Goal: Task Accomplishment & Management: Manage account settings

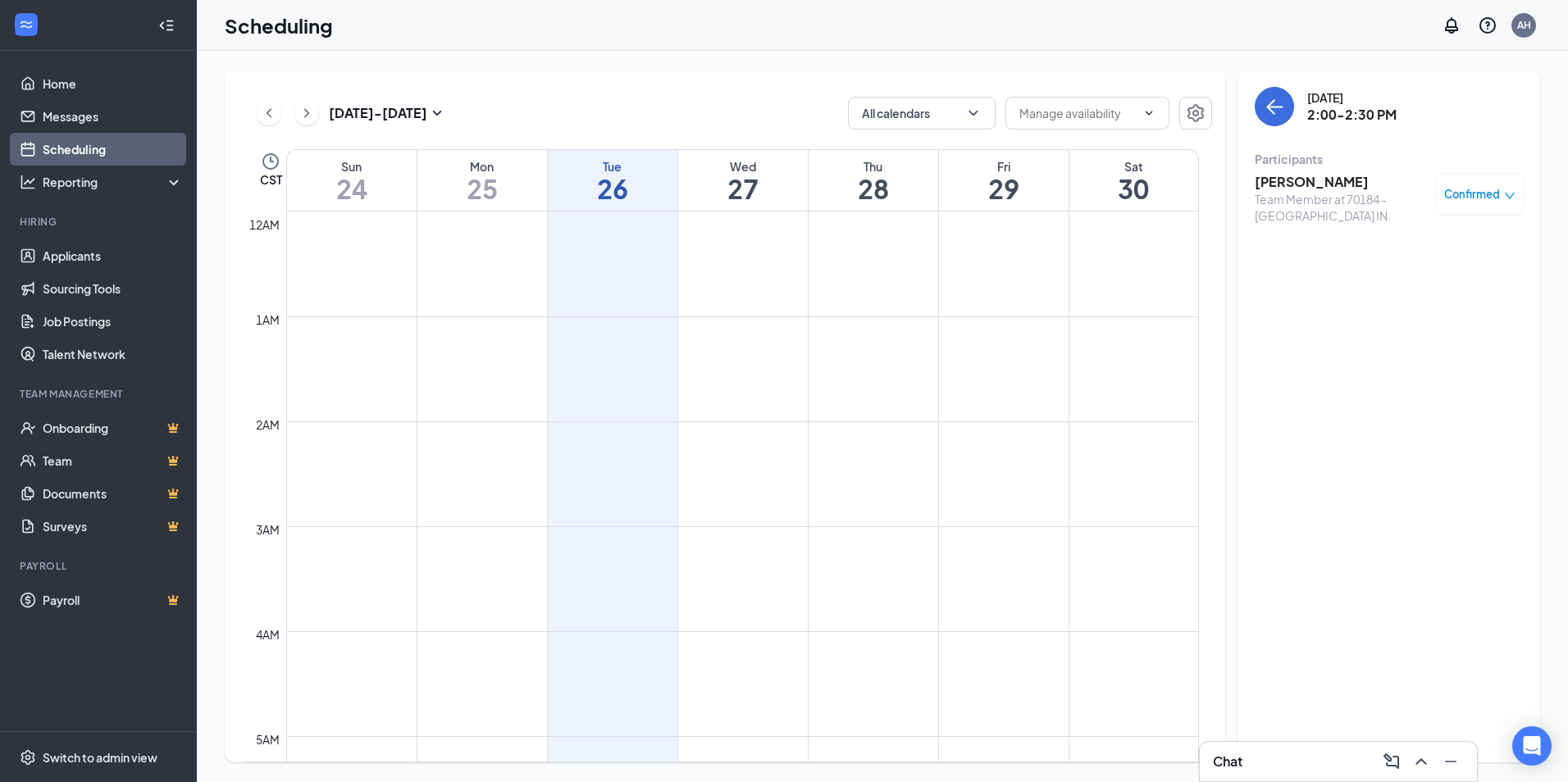
scroll to position [1298, 0]
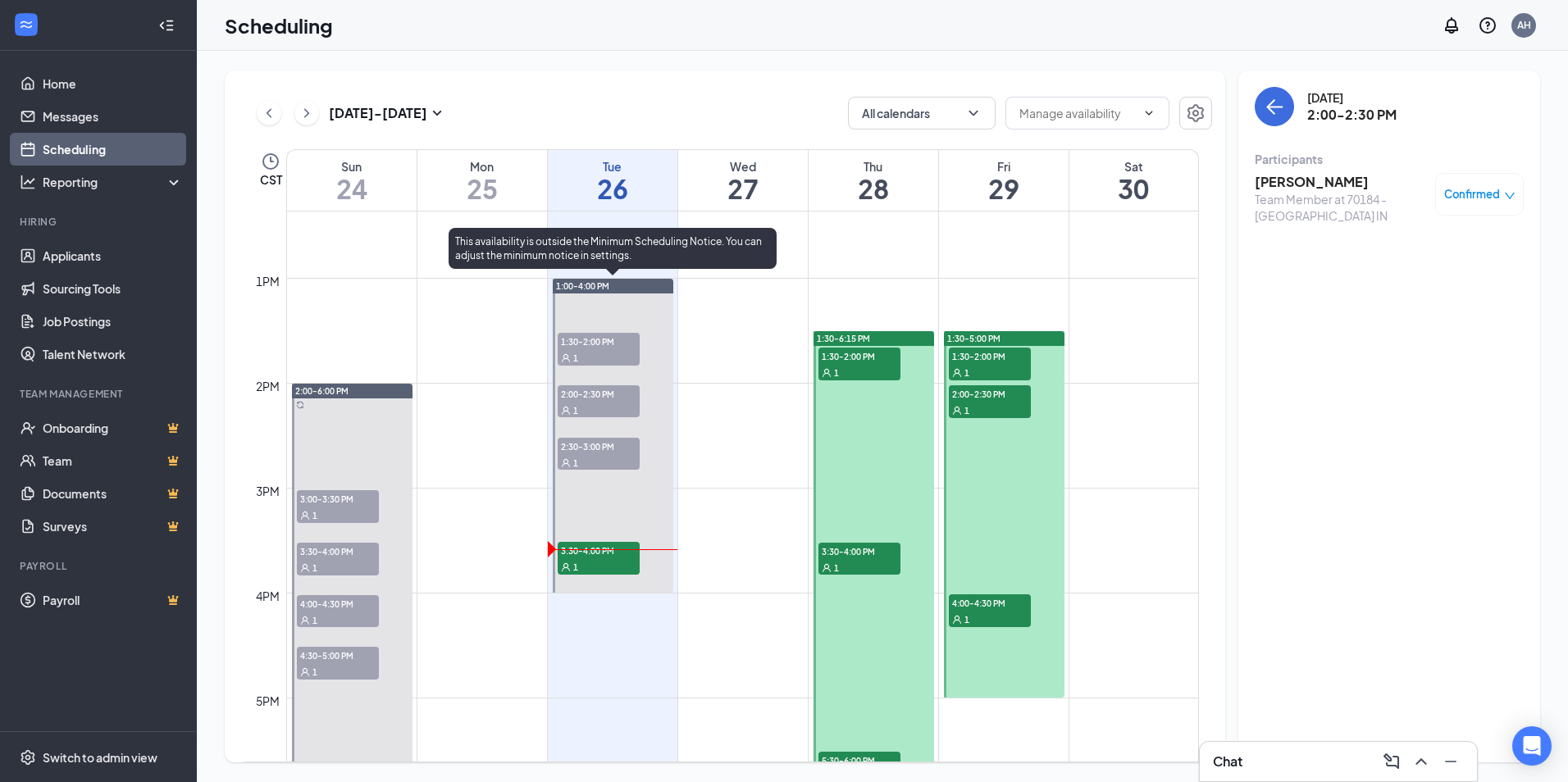
click at [617, 548] on span "3:30-4:00 PM" at bounding box center [599, 550] width 82 height 16
click at [580, 337] on span "1:30-2:00 PM" at bounding box center [599, 341] width 82 height 16
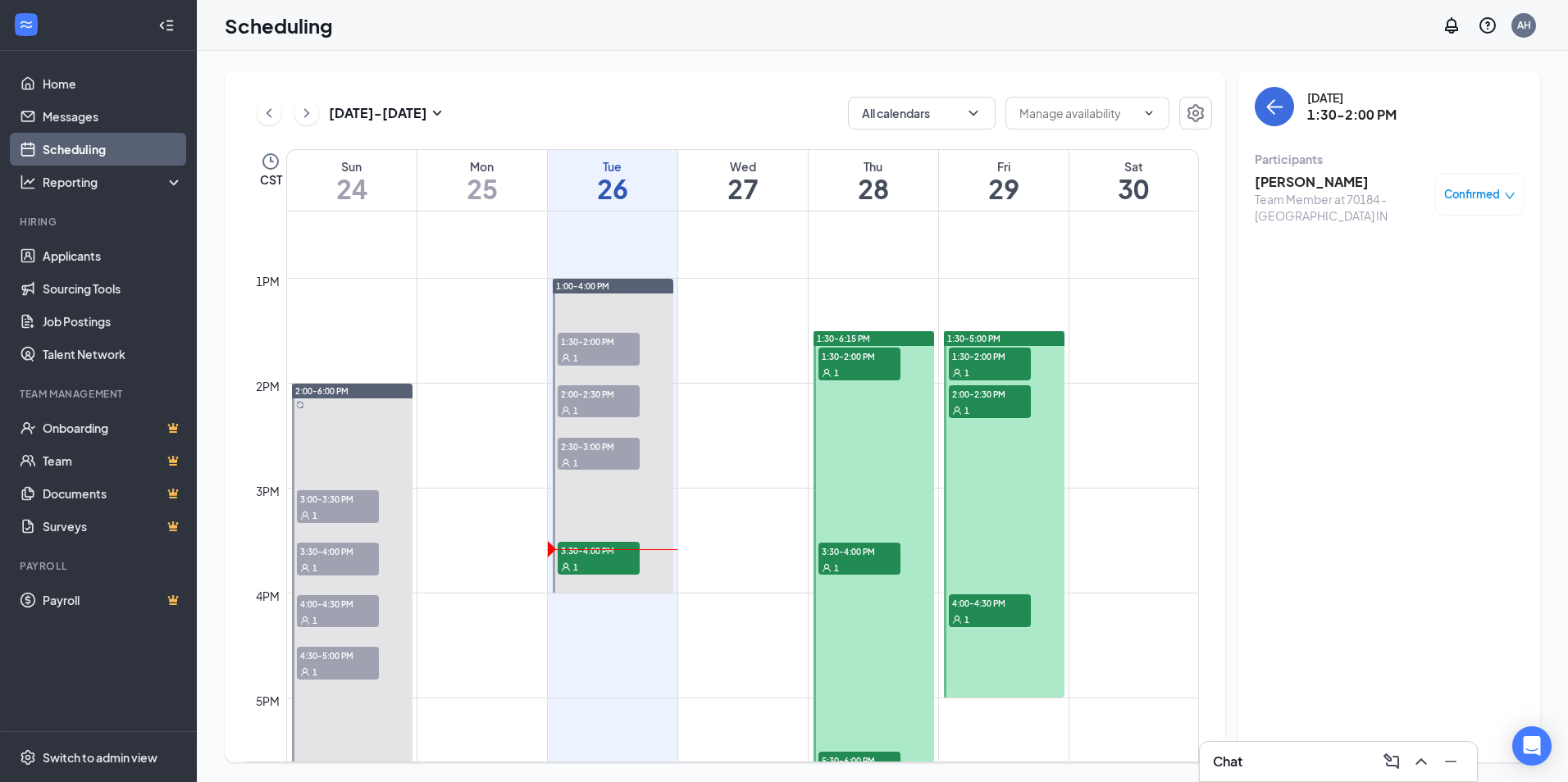
click at [1278, 176] on h3 "[PERSON_NAME]" at bounding box center [1341, 182] width 172 height 18
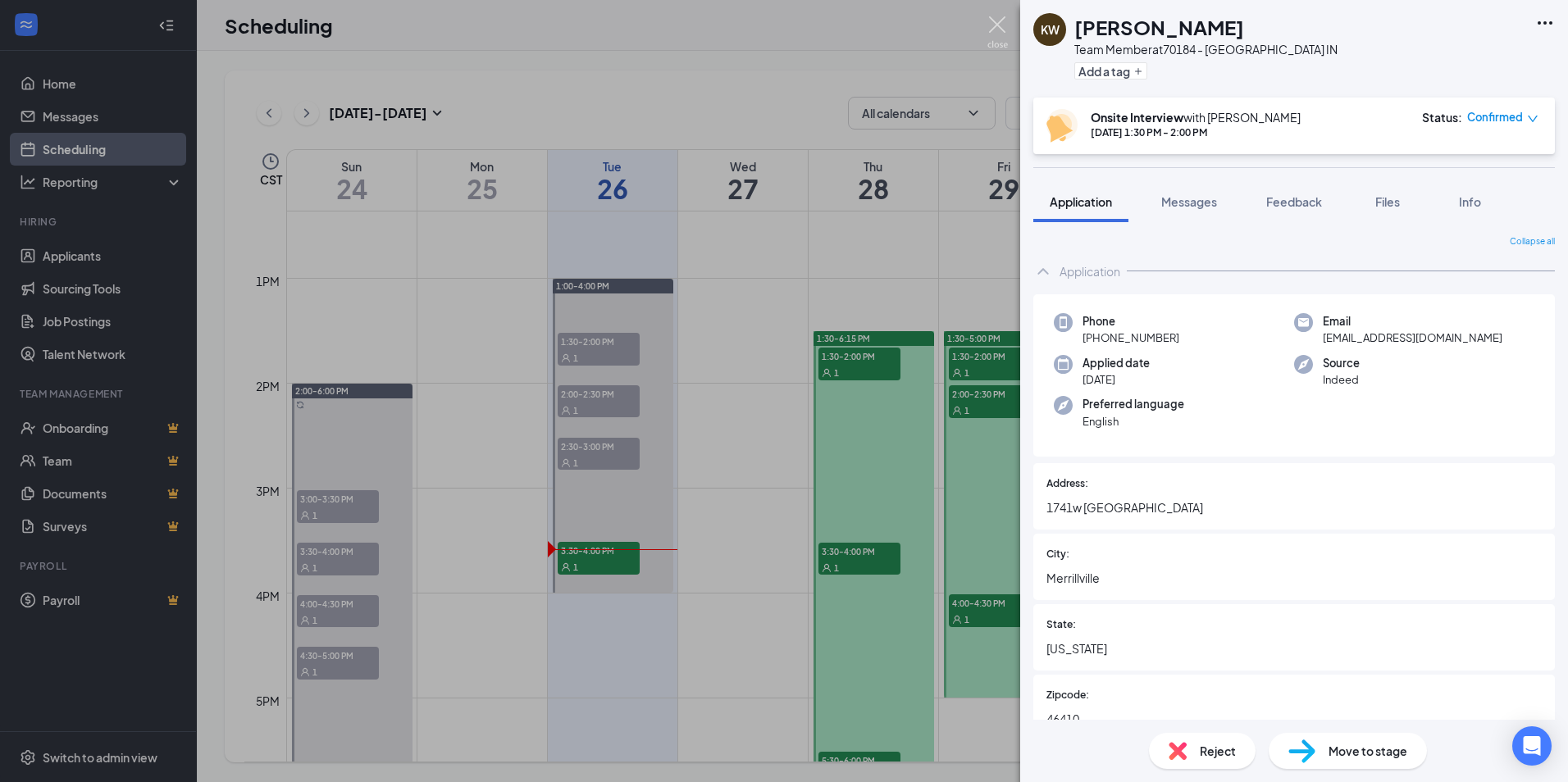
click at [1001, 26] on img at bounding box center [997, 32] width 21 height 32
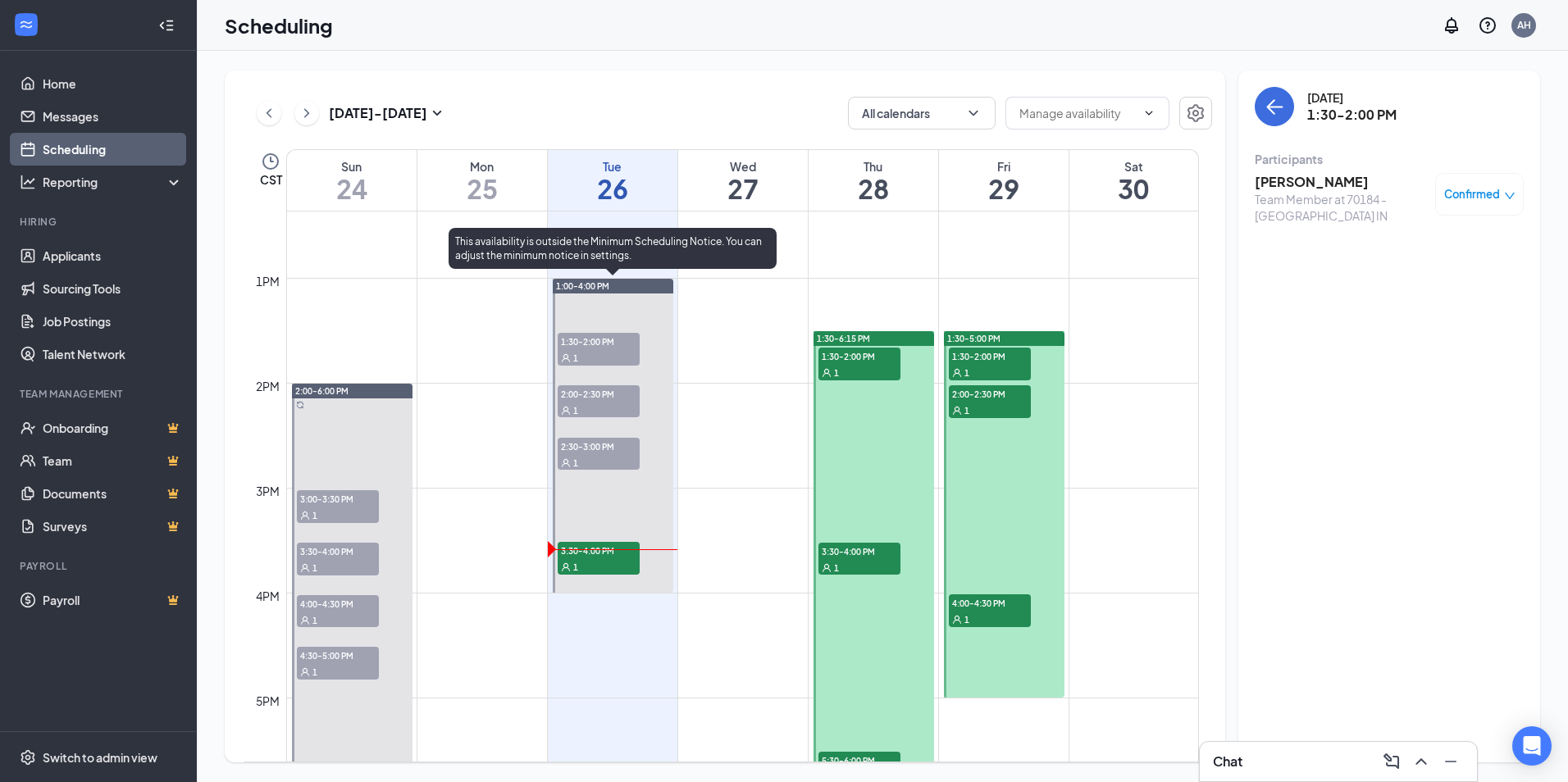
click at [577, 391] on span "2:00-2:30 PM" at bounding box center [599, 393] width 82 height 16
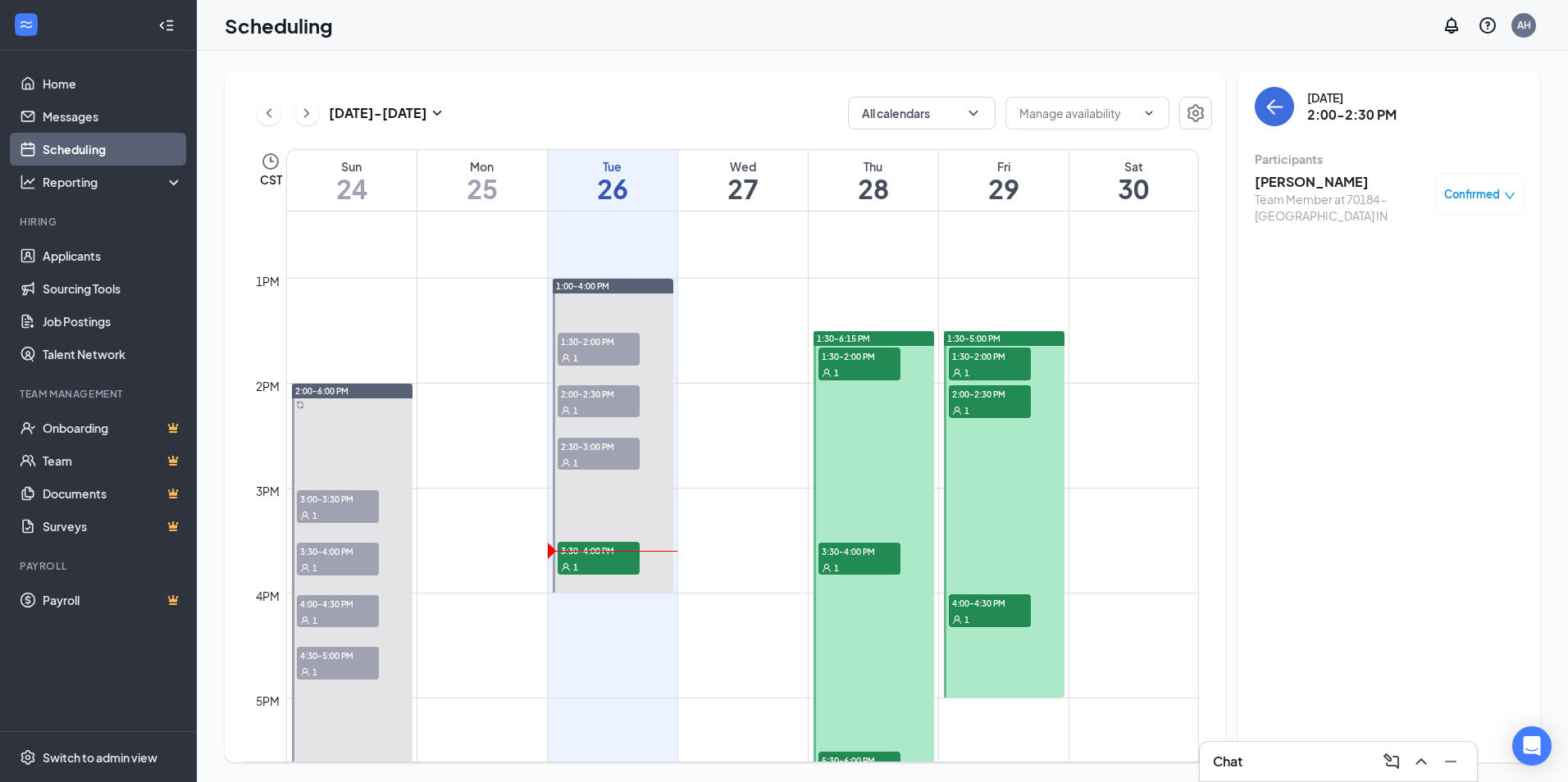
click at [1276, 187] on h3 "[PERSON_NAME]" at bounding box center [1341, 182] width 172 height 18
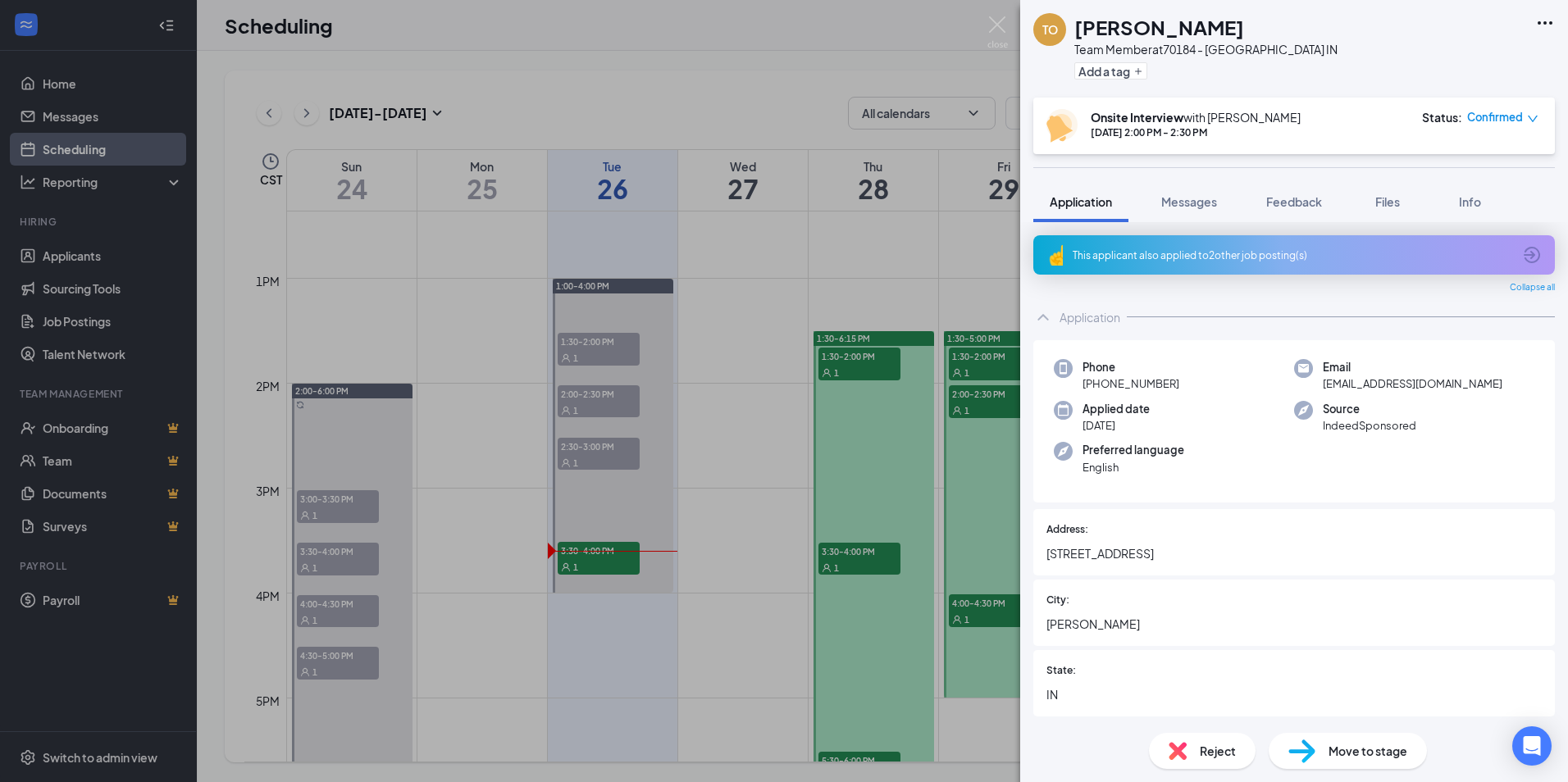
click at [1547, 23] on icon "Ellipses" at bounding box center [1546, 23] width 15 height 3
click at [1548, 23] on icon "Ellipses" at bounding box center [1546, 23] width 20 height 20
click at [1346, 747] on span "Move to stage" at bounding box center [1369, 751] width 79 height 18
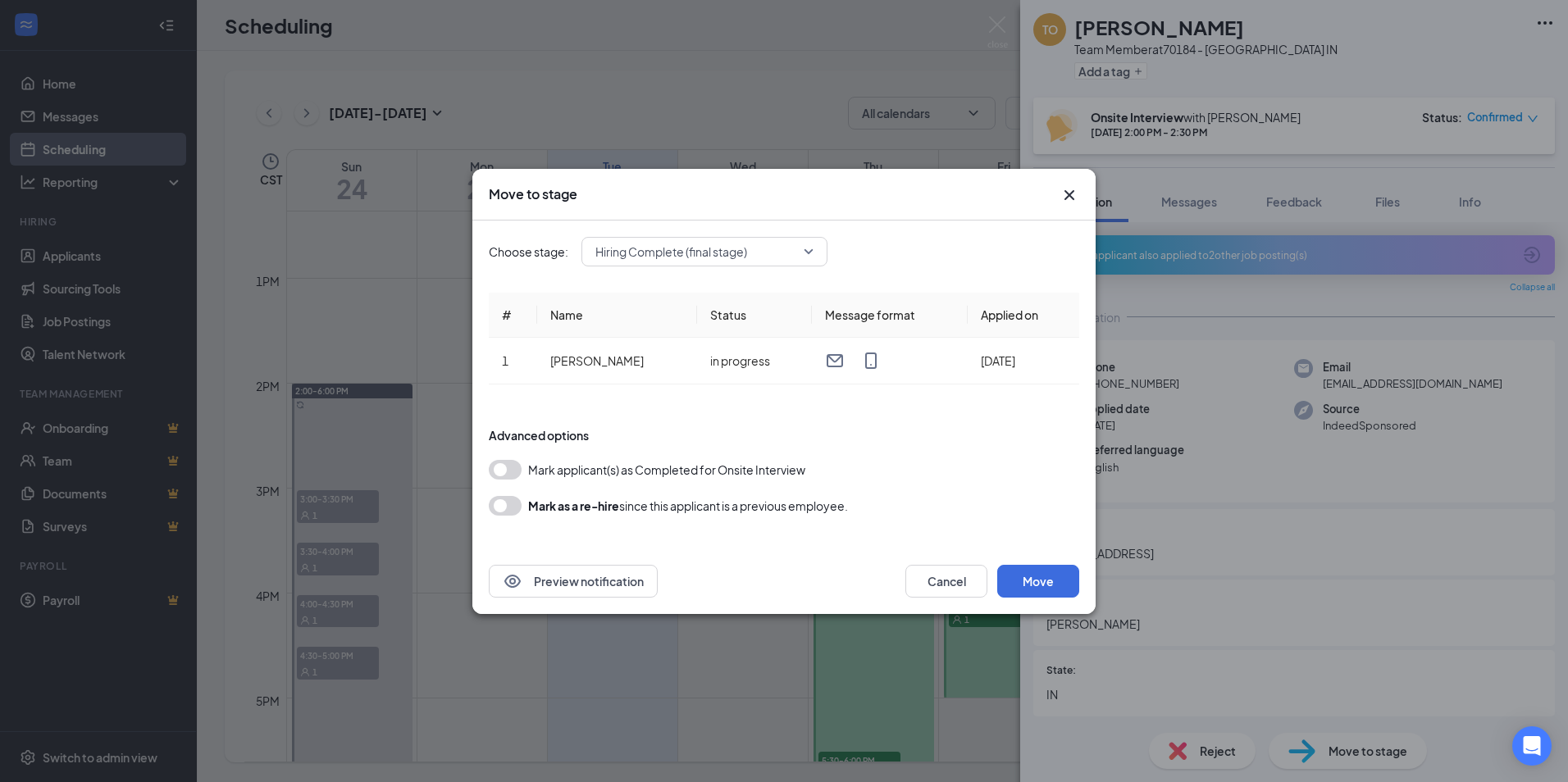
click at [805, 249] on span "Hiring Complete (final stage)" at bounding box center [704, 252] width 218 height 25
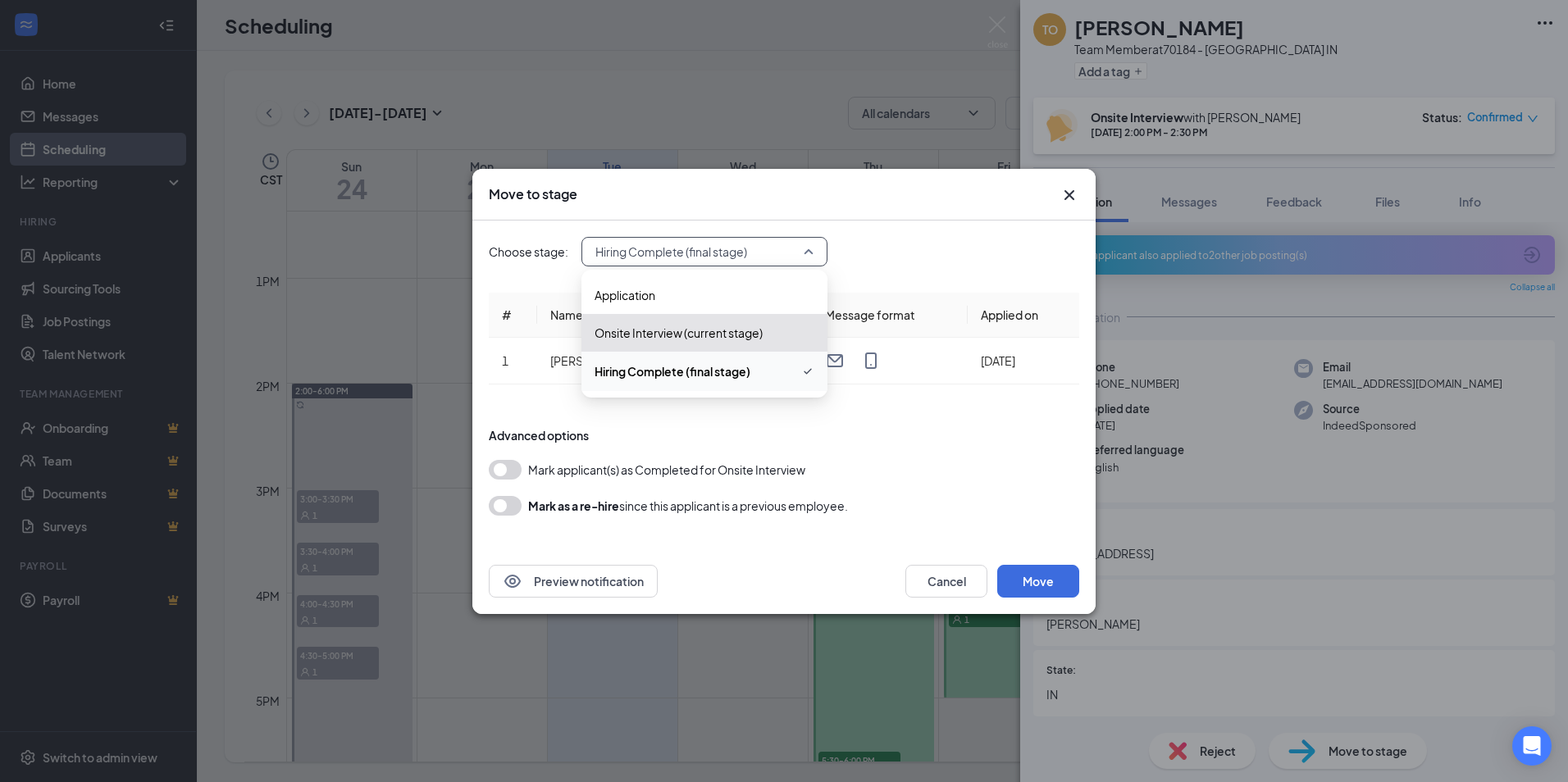
click at [1067, 190] on icon "Cross" at bounding box center [1070, 195] width 20 height 20
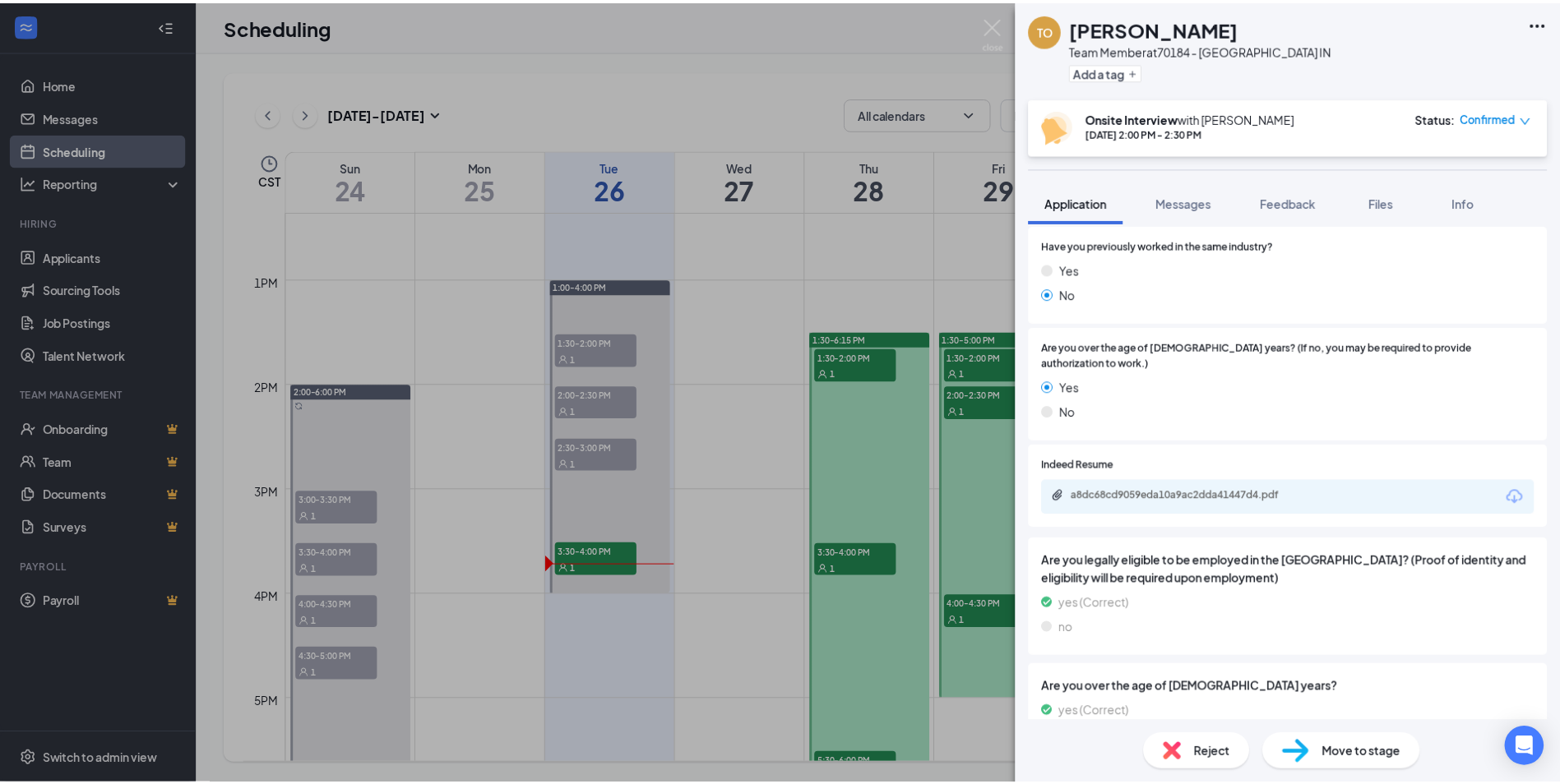
scroll to position [772, 0]
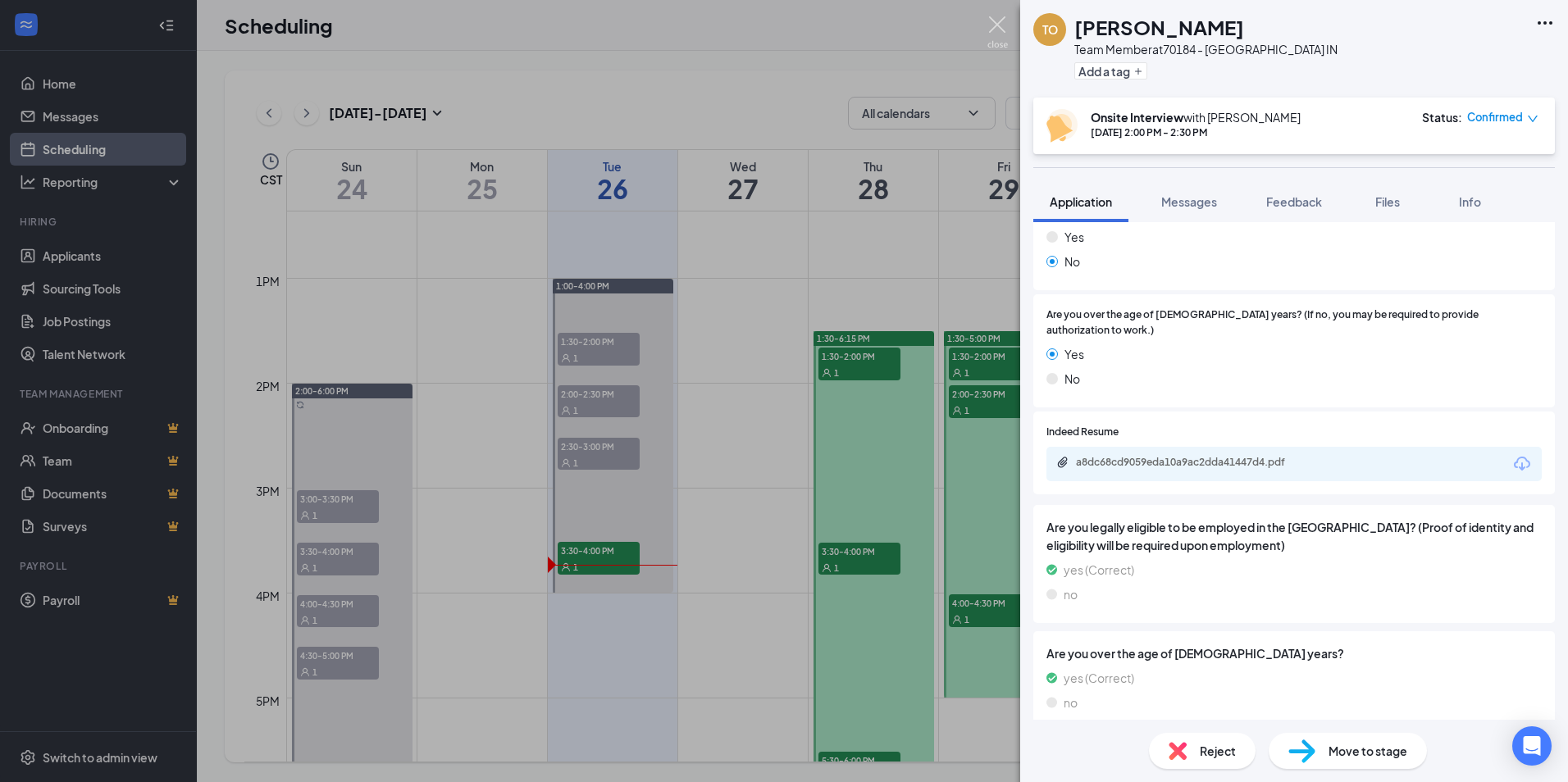
click at [992, 26] on img at bounding box center [997, 32] width 21 height 32
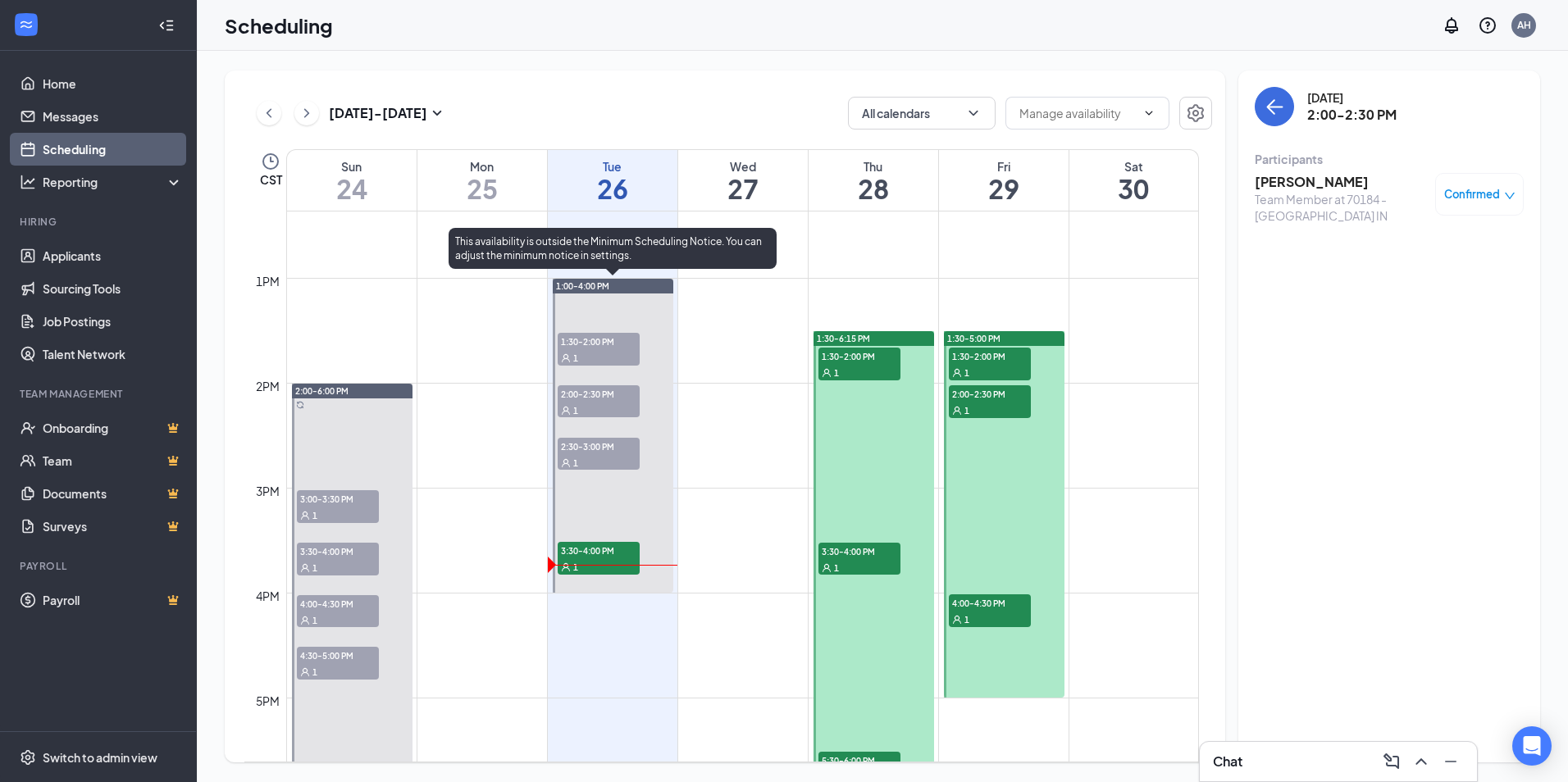
click at [590, 394] on span "2:00-2:30 PM" at bounding box center [599, 393] width 82 height 16
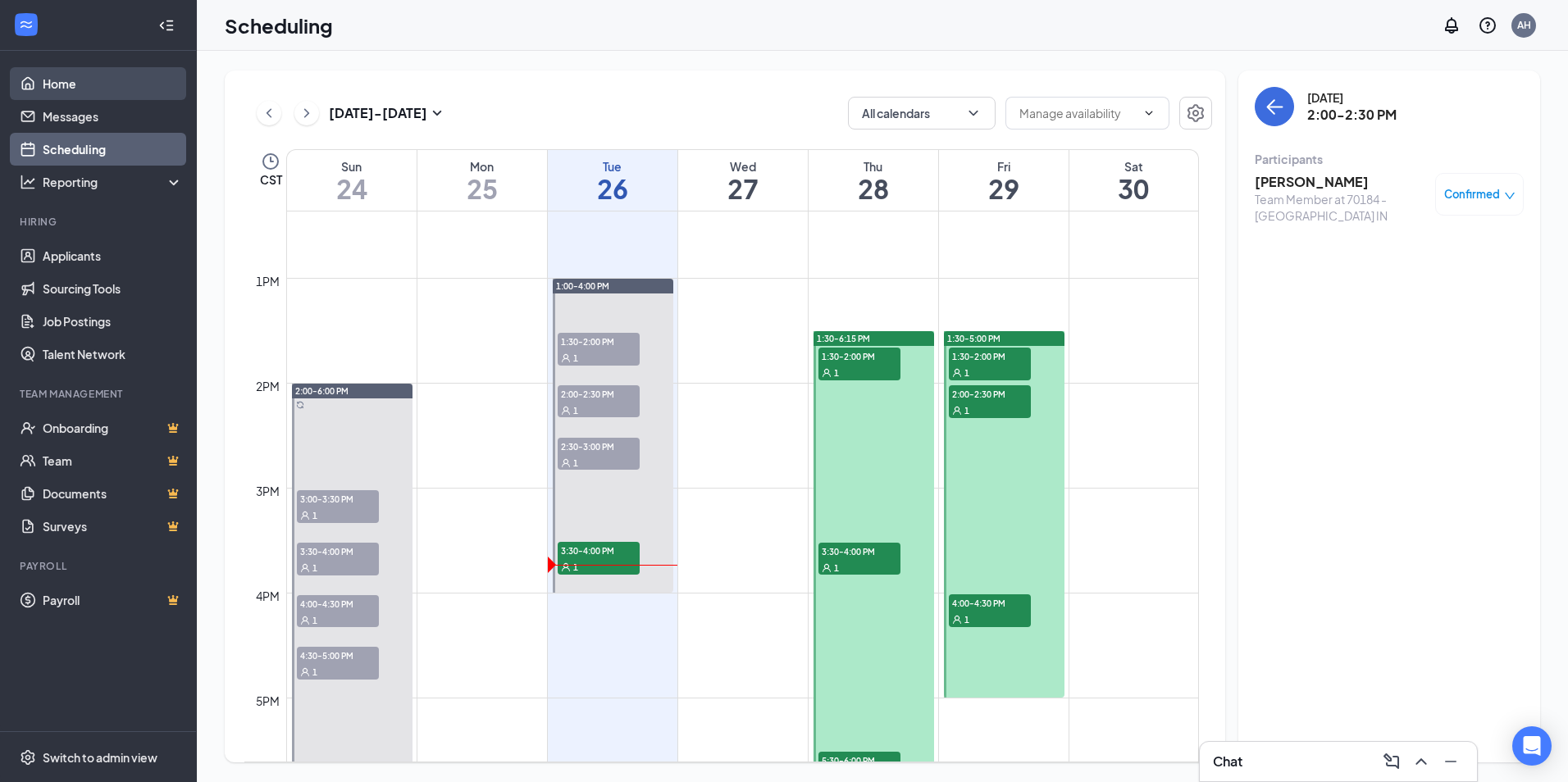
click at [45, 80] on link "Home" at bounding box center [113, 84] width 140 height 33
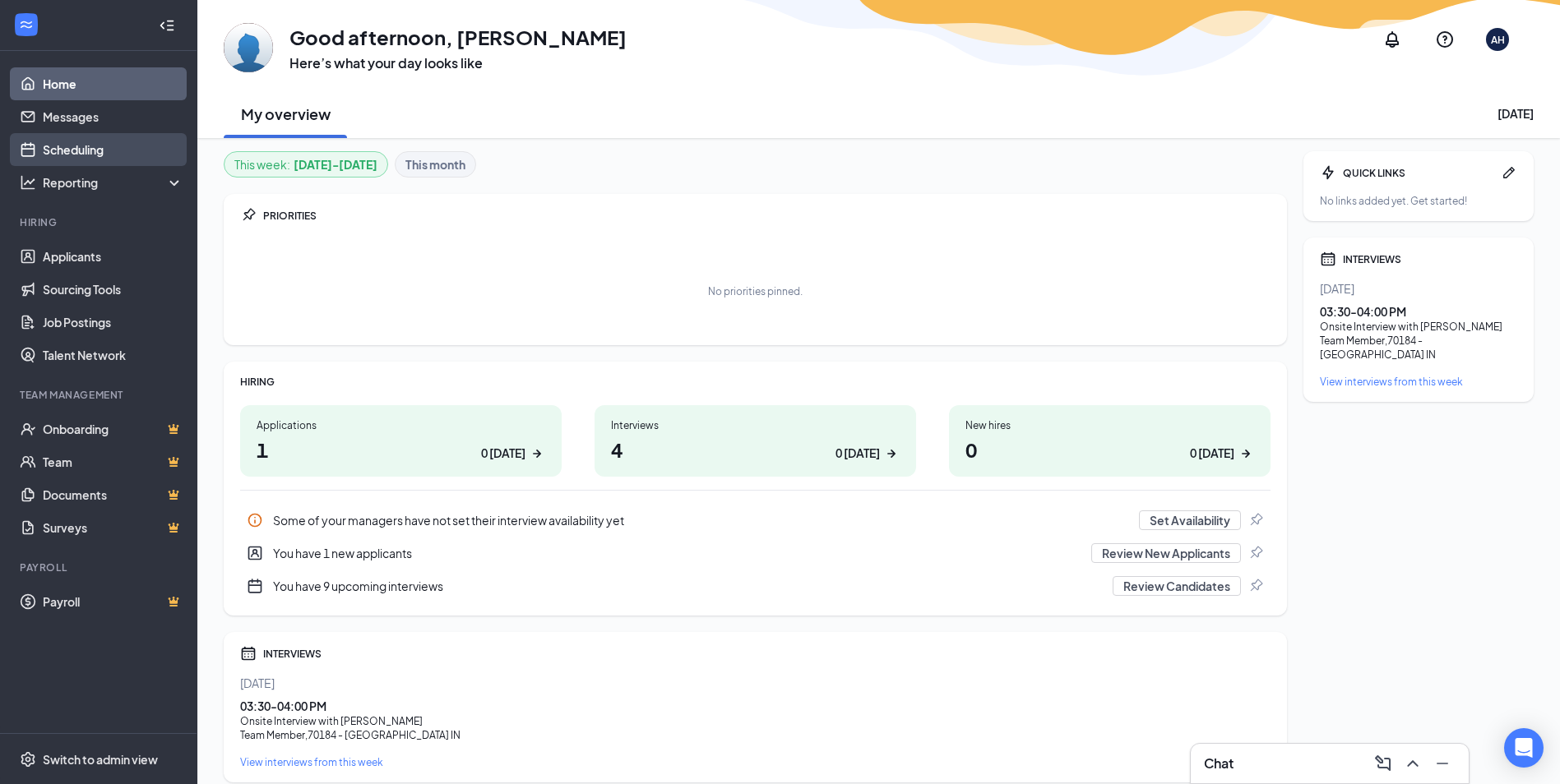
click at [71, 147] on link "Scheduling" at bounding box center [113, 149] width 140 height 33
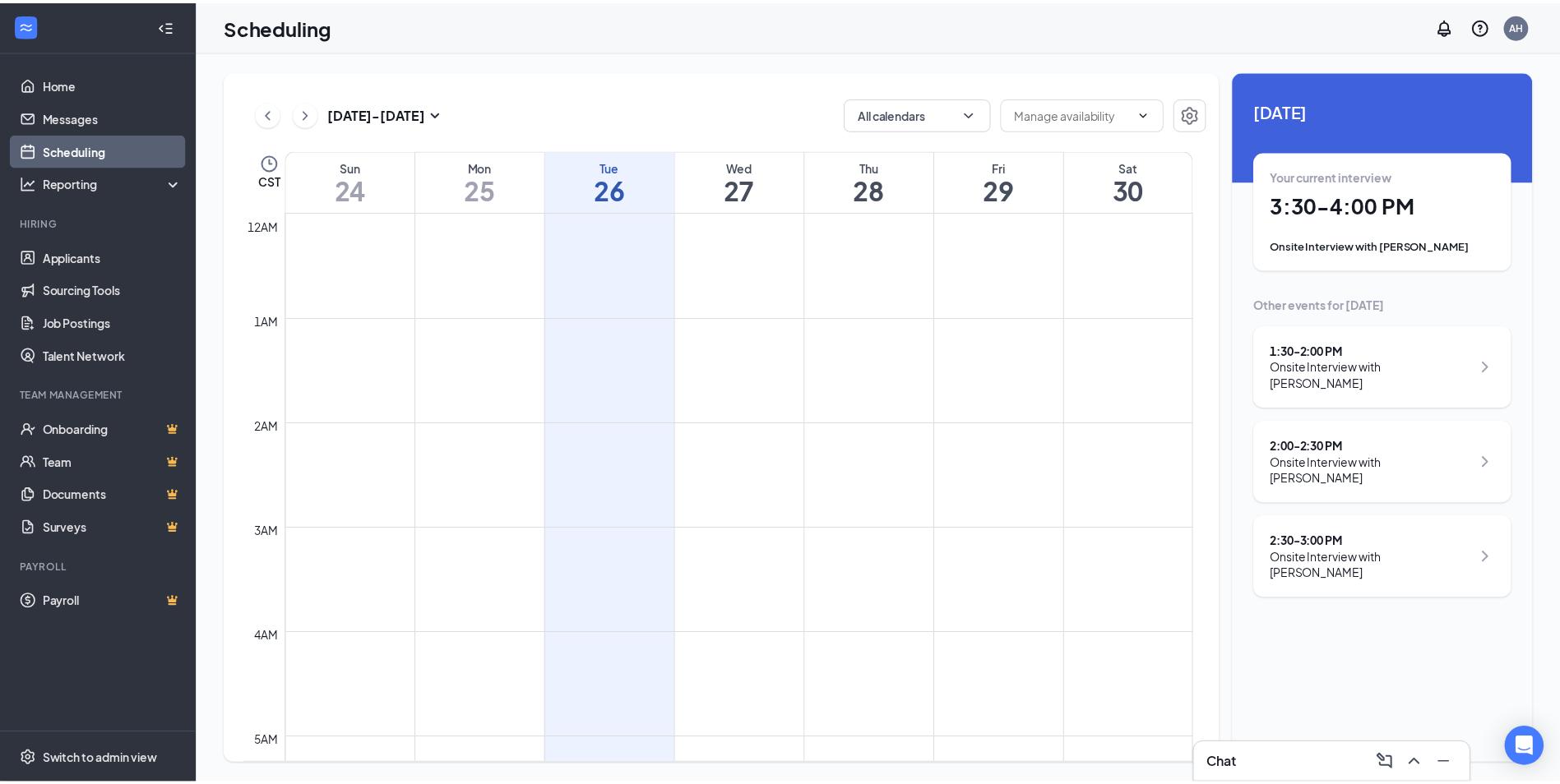
scroll to position [808, 0]
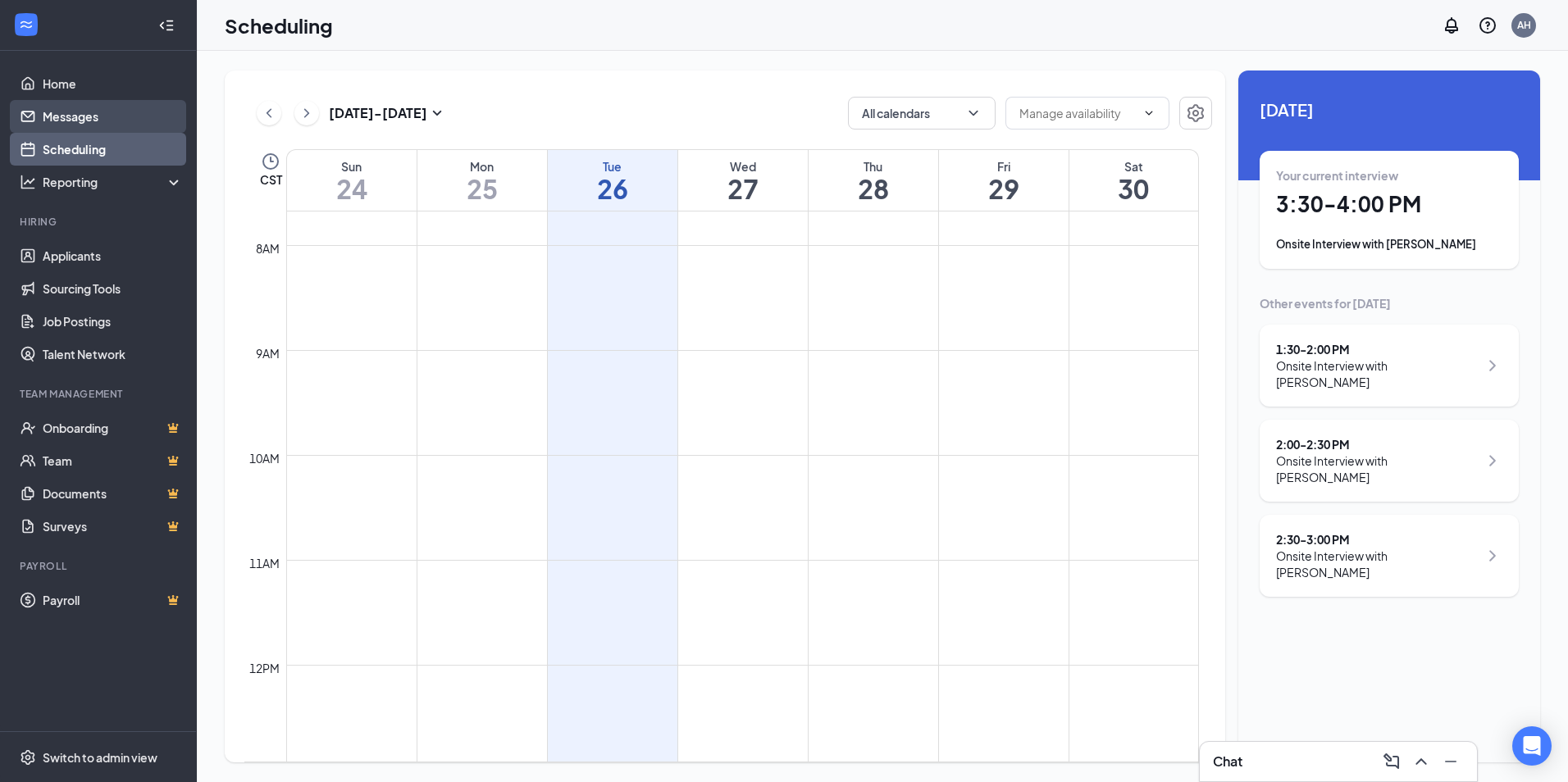
click at [72, 117] on link "Messages" at bounding box center [113, 117] width 140 height 33
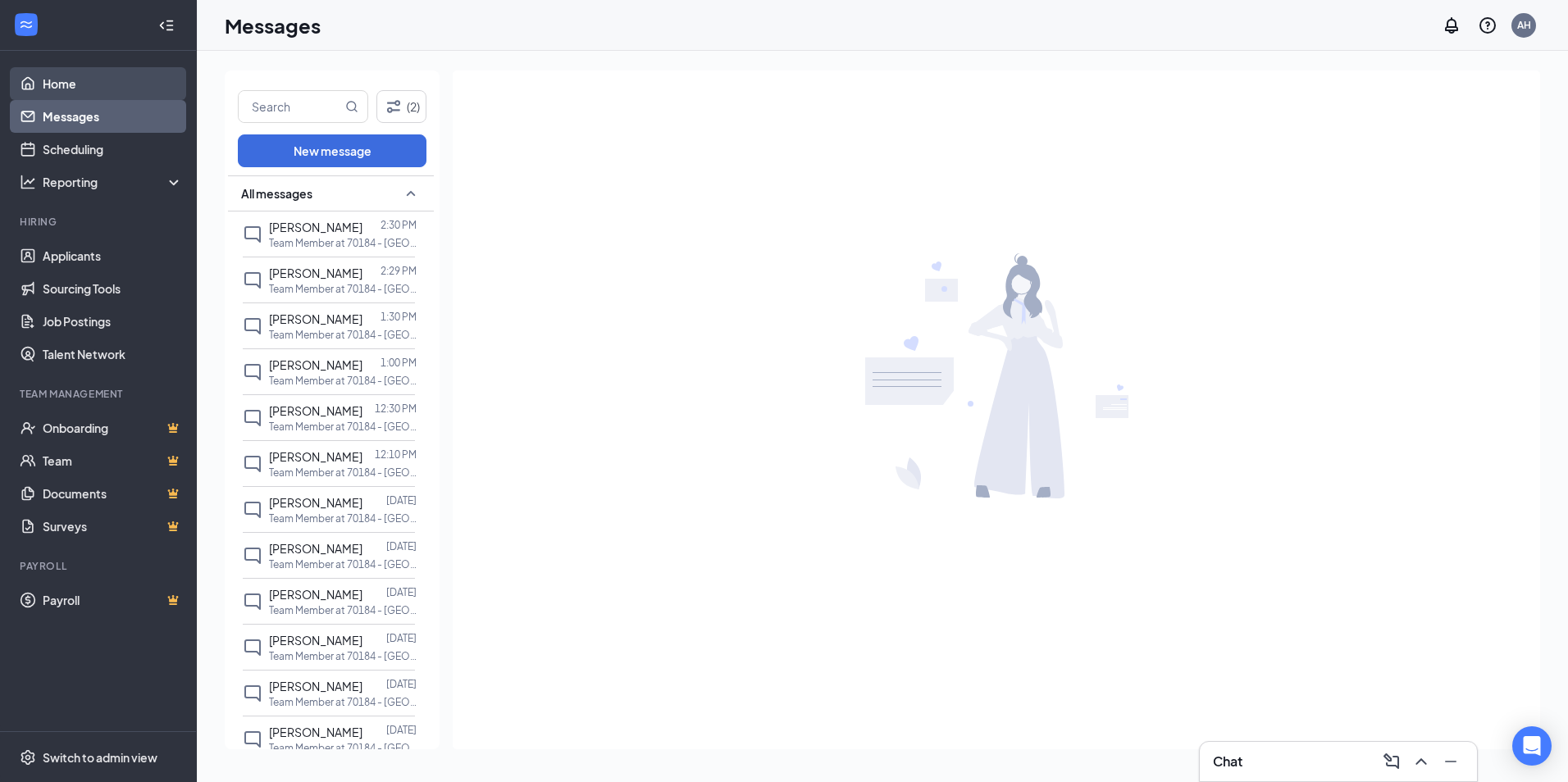
click at [72, 87] on link "Home" at bounding box center [113, 84] width 140 height 33
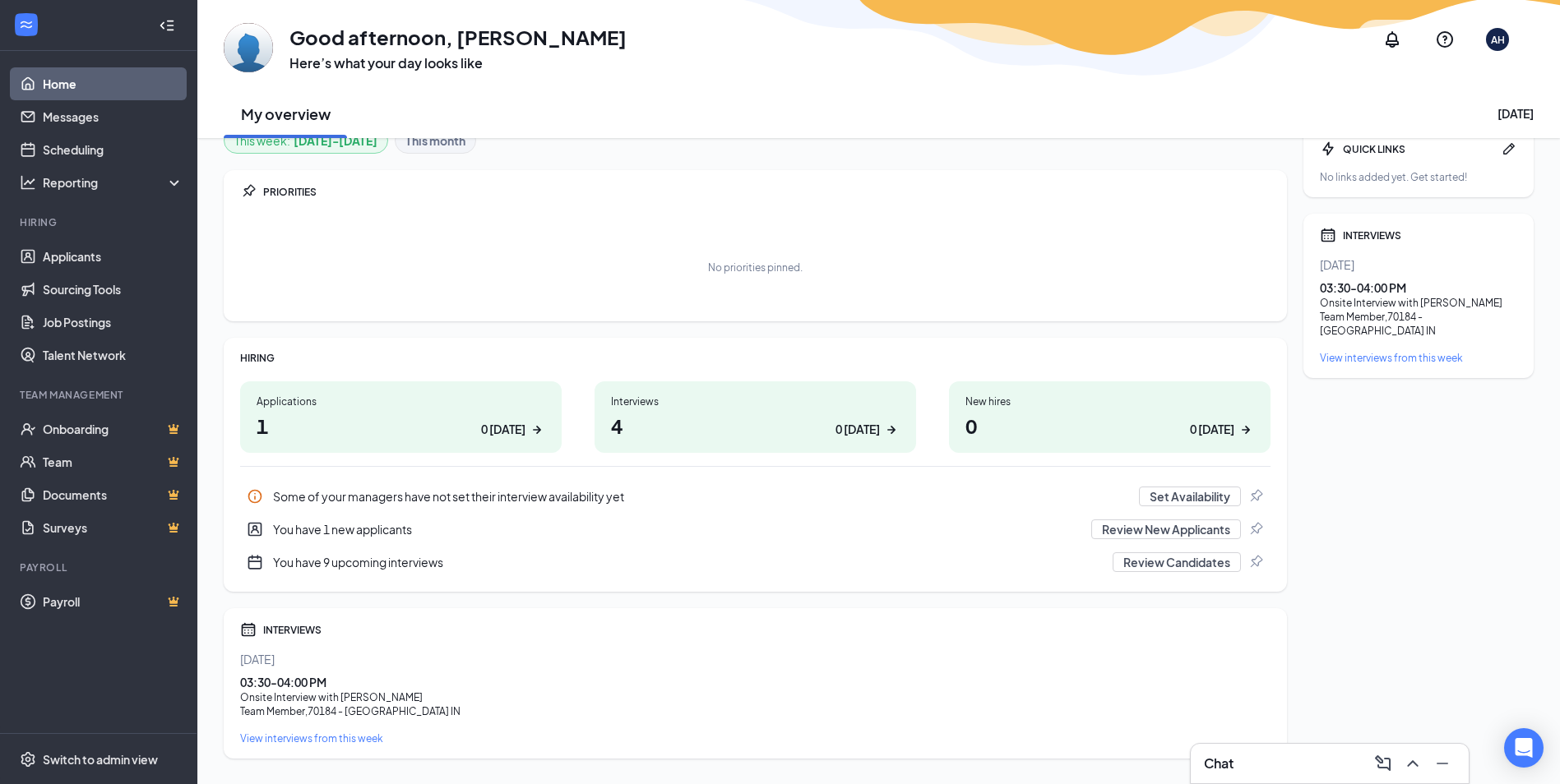
scroll to position [64, 0]
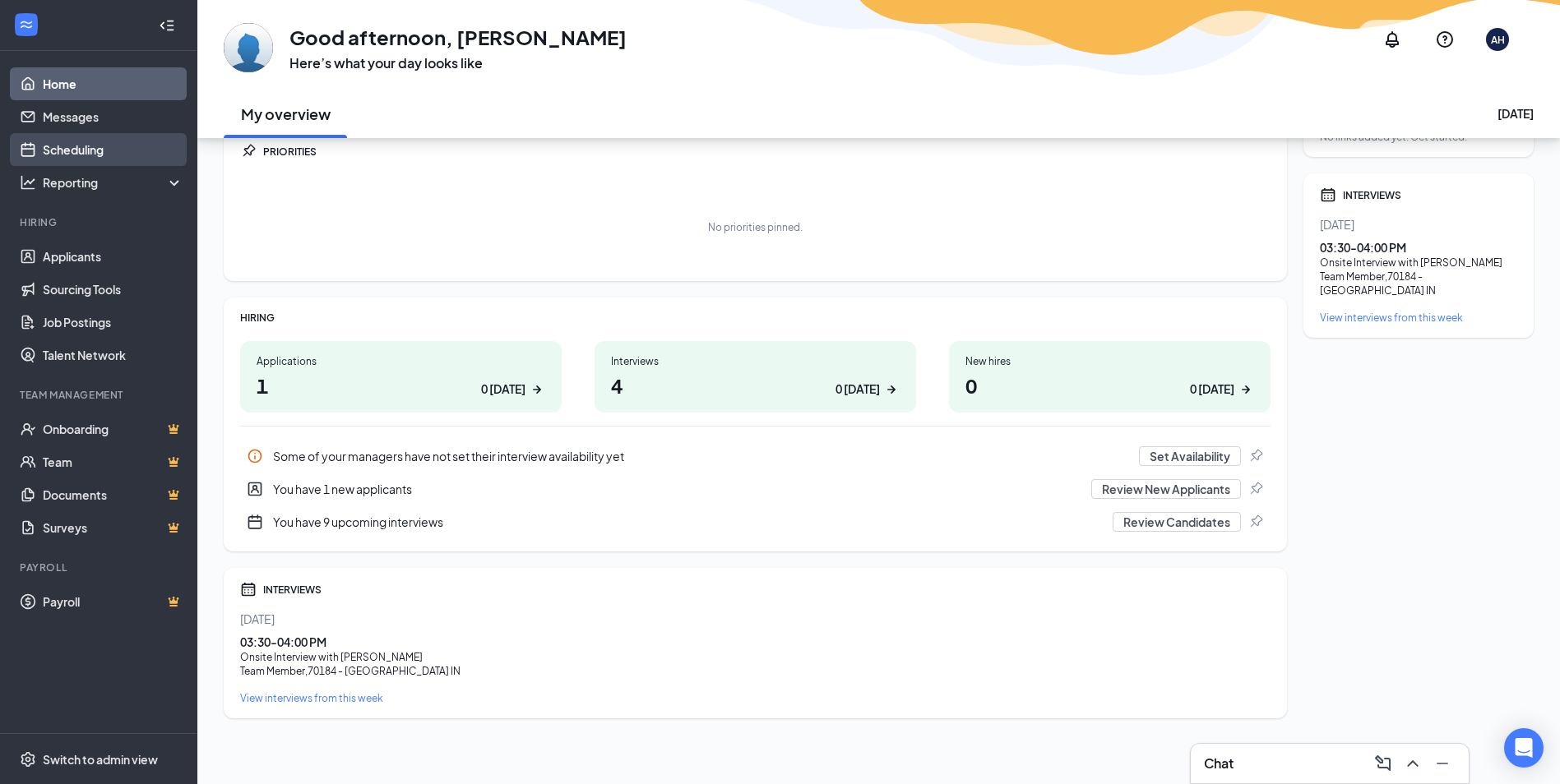
click at [82, 155] on link "Scheduling" at bounding box center [113, 149] width 140 height 33
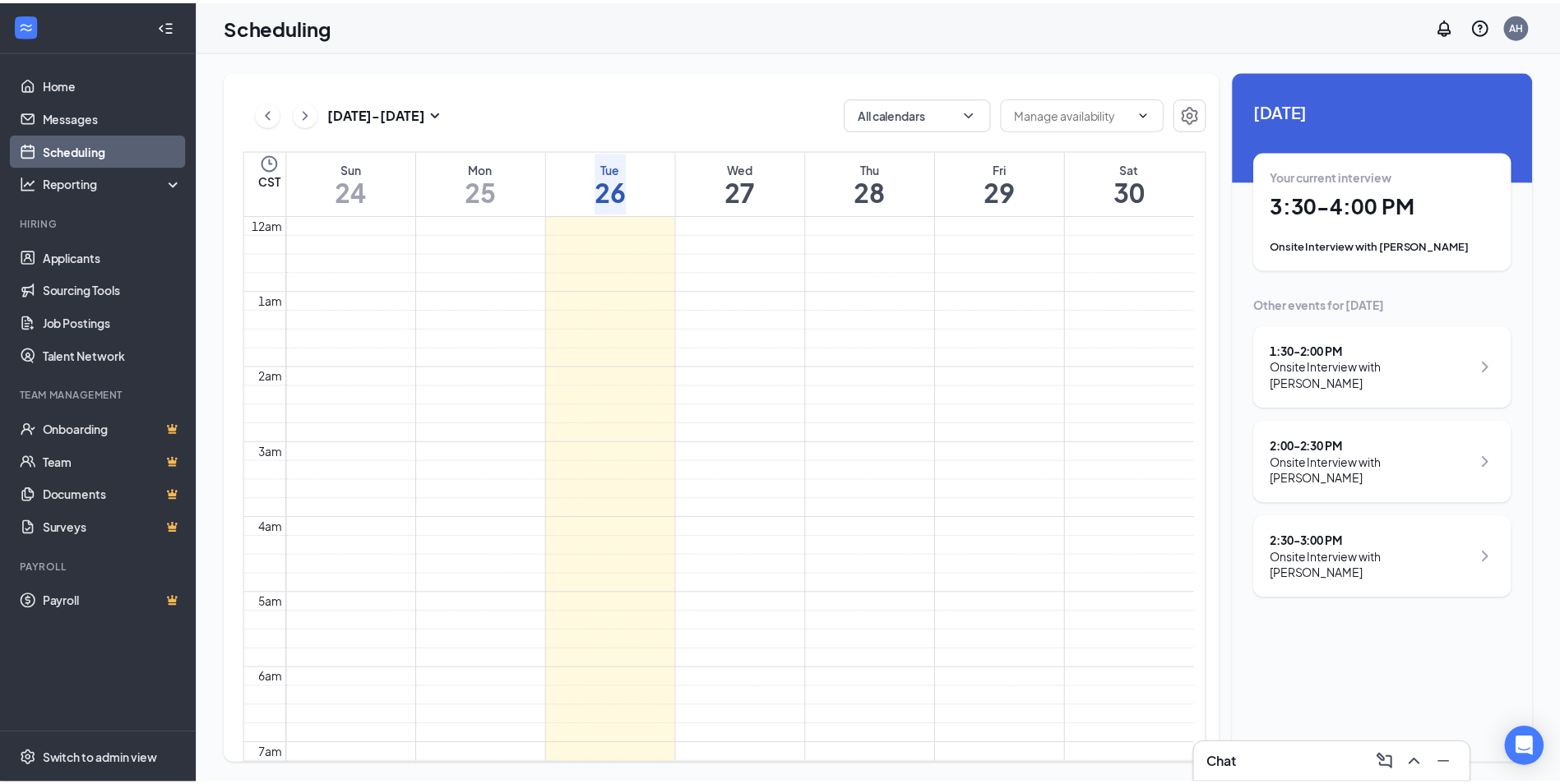
scroll to position [808, 0]
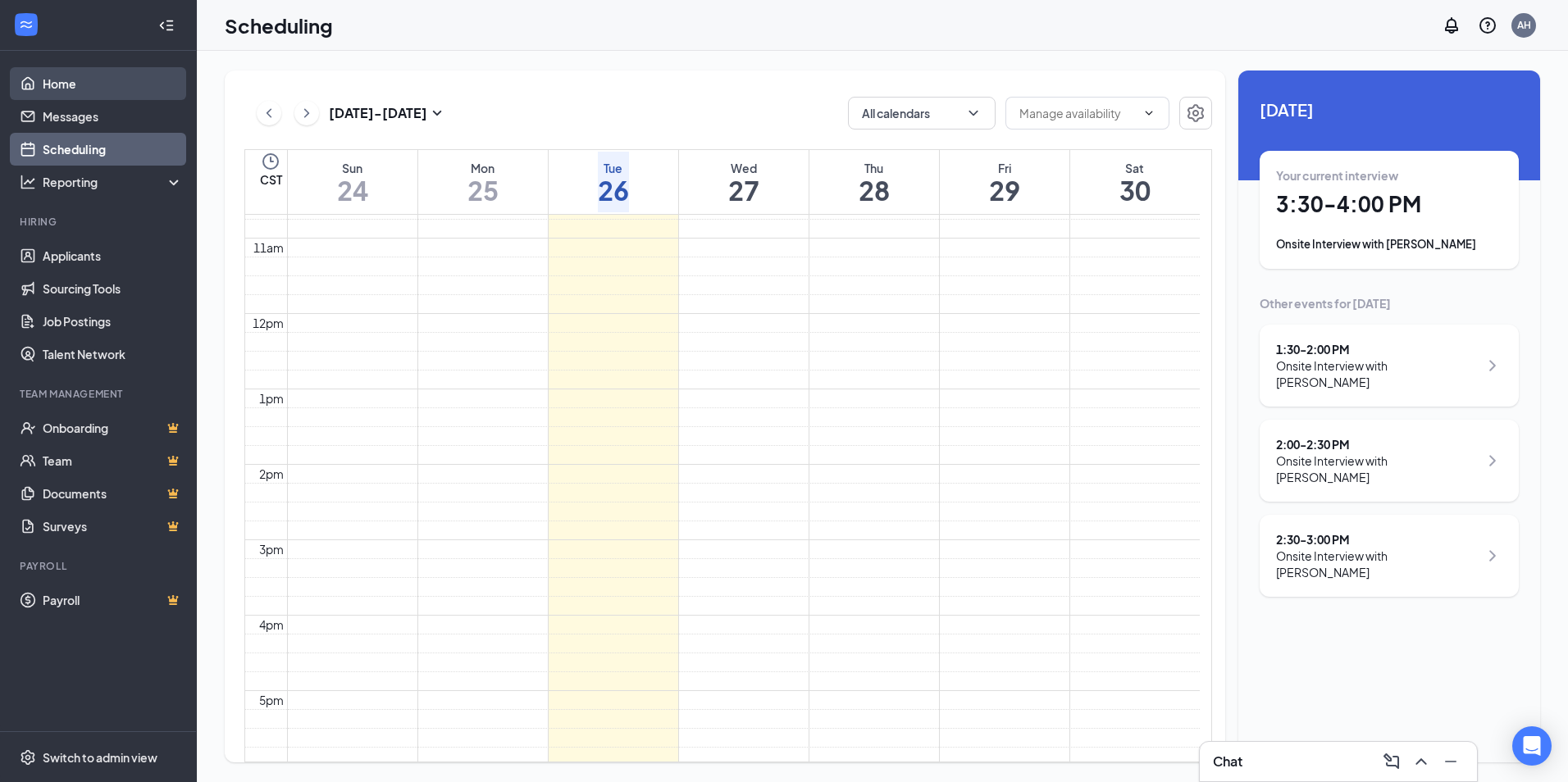
click at [51, 84] on link "Home" at bounding box center [113, 84] width 140 height 33
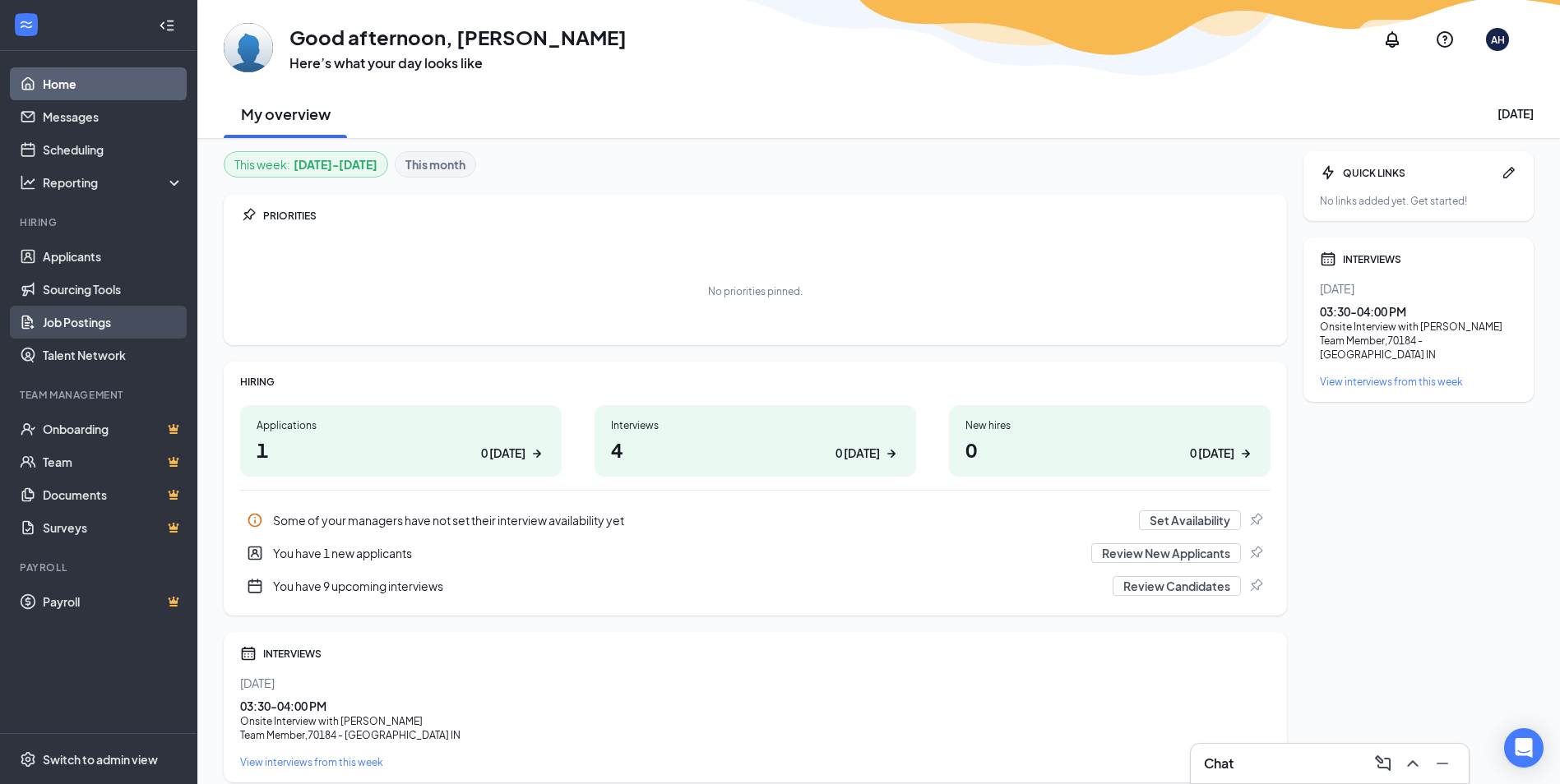
click at [98, 326] on link "Job Postings" at bounding box center [113, 323] width 140 height 33
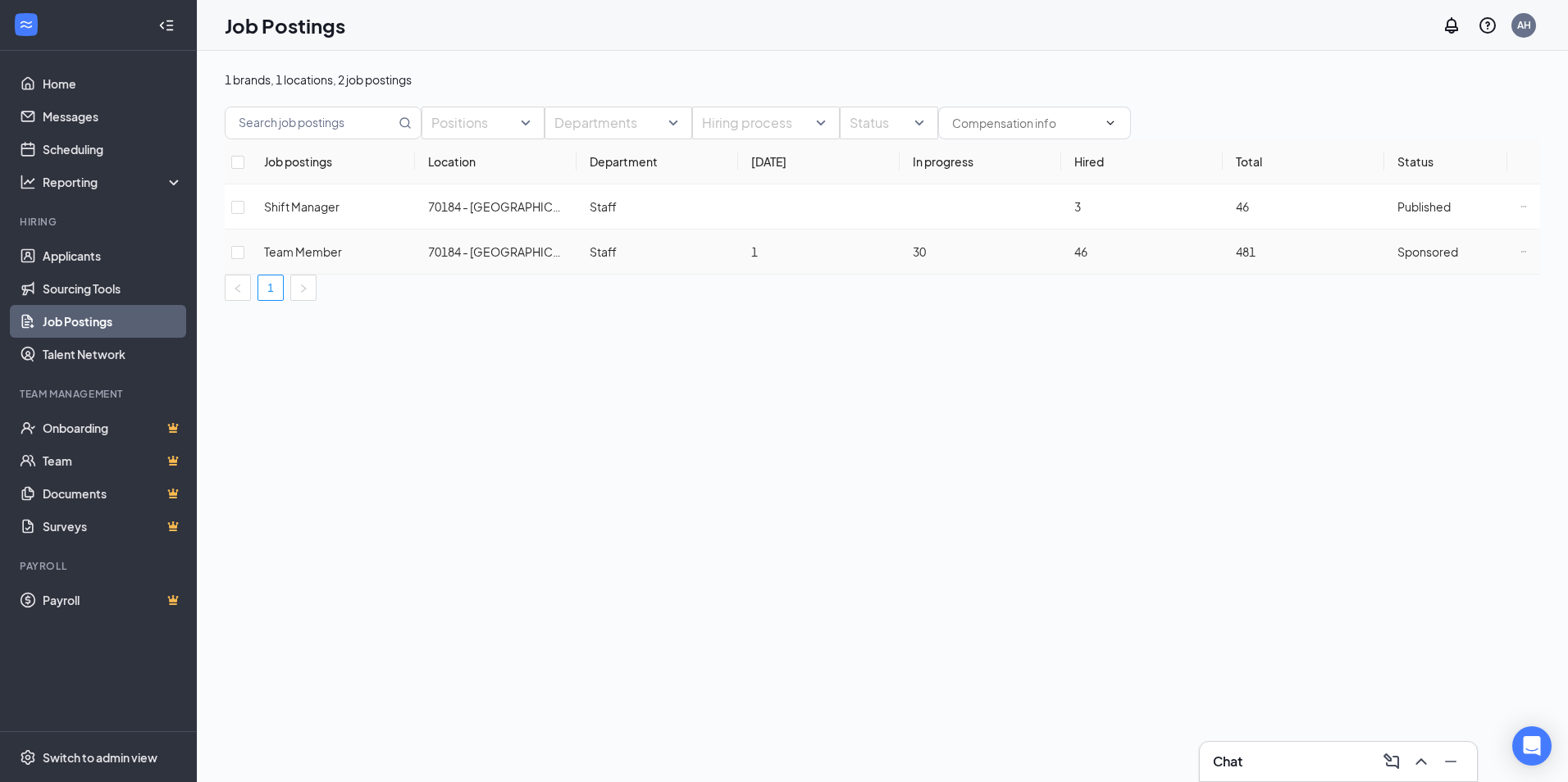
click at [1521, 255] on icon "Ellipses" at bounding box center [1524, 252] width 7 height 7
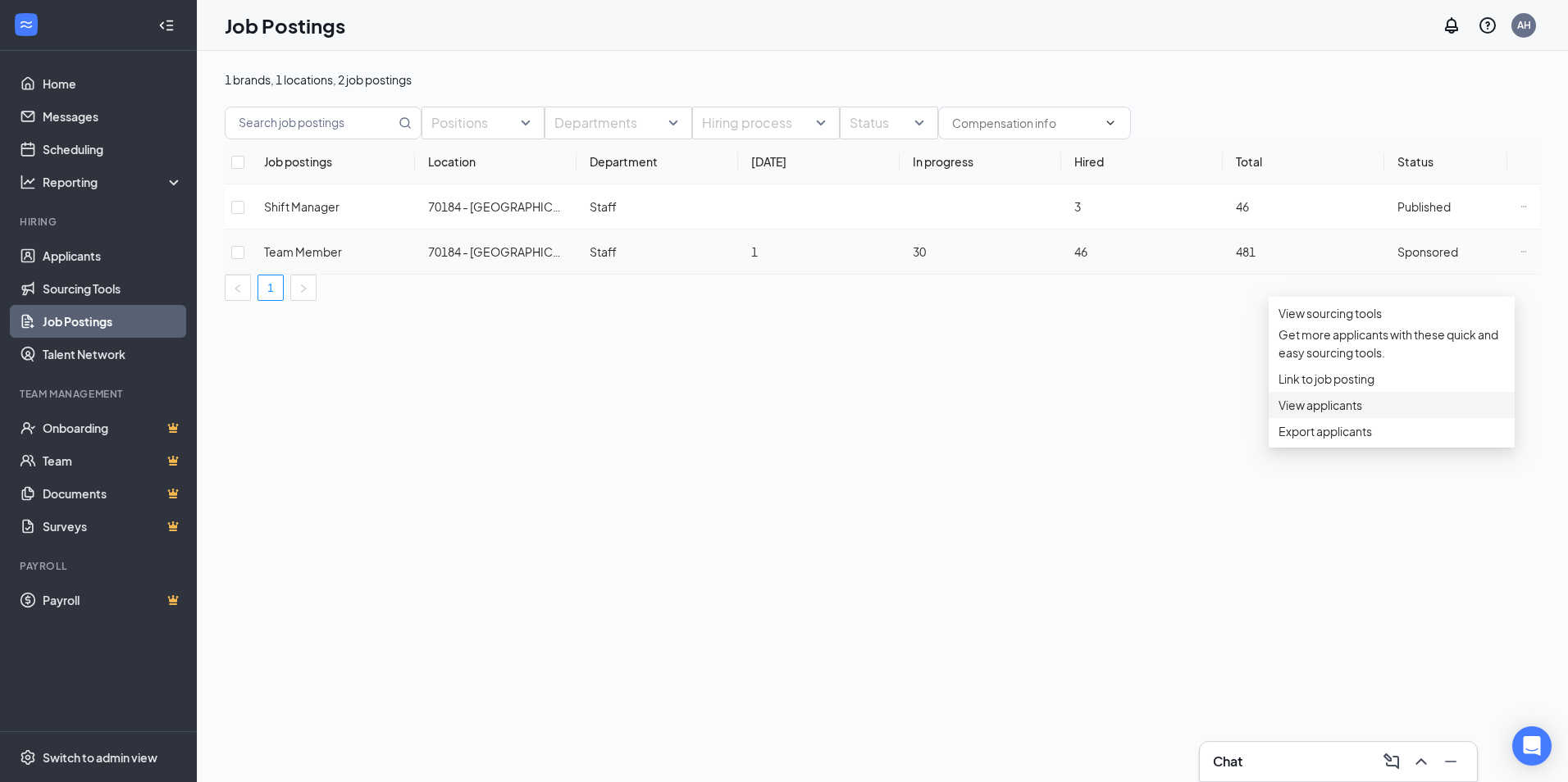
click at [1314, 412] on span "View applicants" at bounding box center [1321, 405] width 84 height 15
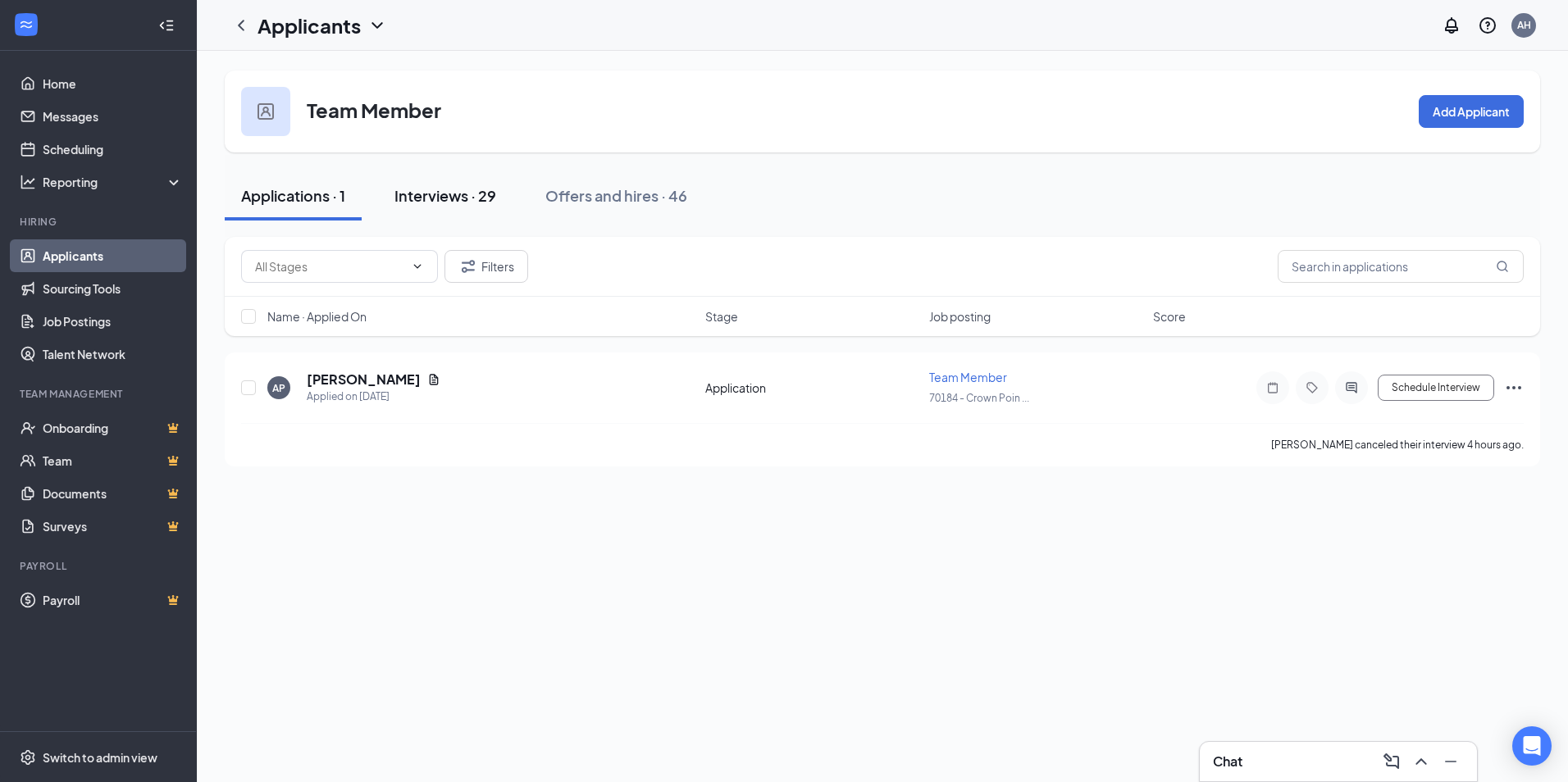
click at [427, 203] on div "Interviews · 29" at bounding box center [446, 195] width 102 height 21
